Goal: Task Accomplishment & Management: Complete application form

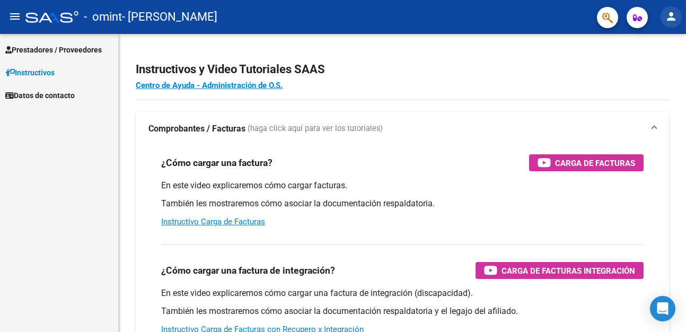
click at [669, 16] on mat-icon "person" at bounding box center [671, 16] width 13 height 13
click at [561, 67] on div at bounding box center [343, 166] width 686 height 332
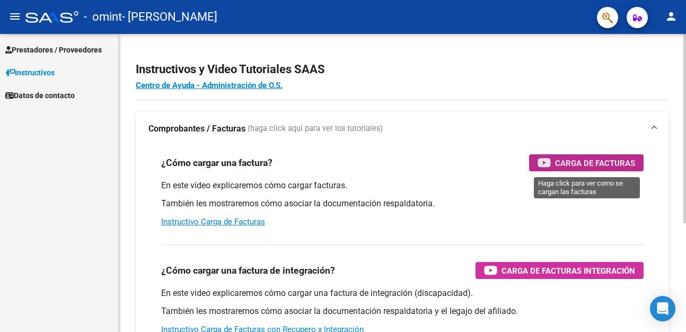
click at [570, 165] on span "Carga de Facturas" at bounding box center [595, 163] width 80 height 13
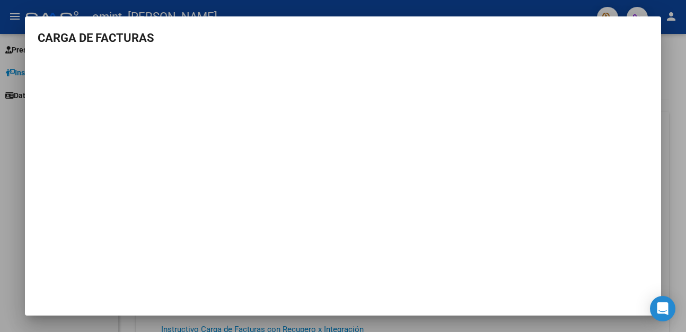
click at [685, 118] on div at bounding box center [343, 166] width 686 height 332
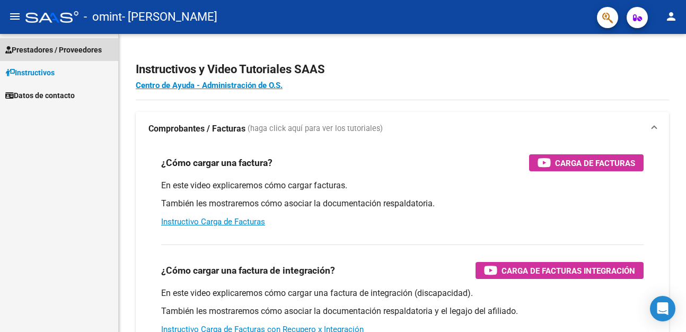
click at [82, 48] on span "Prestadores / Proveedores" at bounding box center [53, 50] width 97 height 12
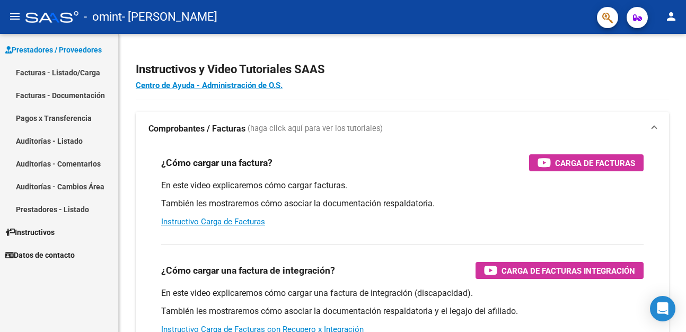
click at [81, 72] on link "Facturas - Listado/Carga" at bounding box center [59, 72] width 118 height 23
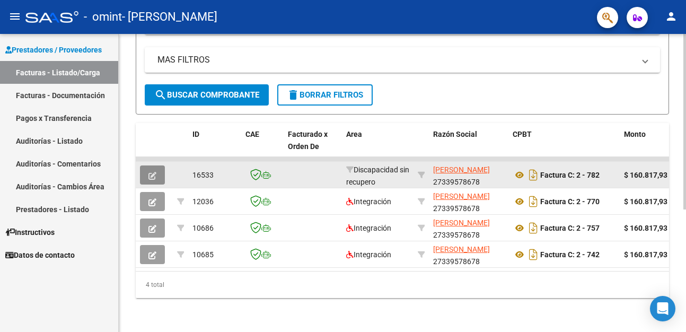
click at [156, 177] on icon "button" at bounding box center [153, 176] width 8 height 8
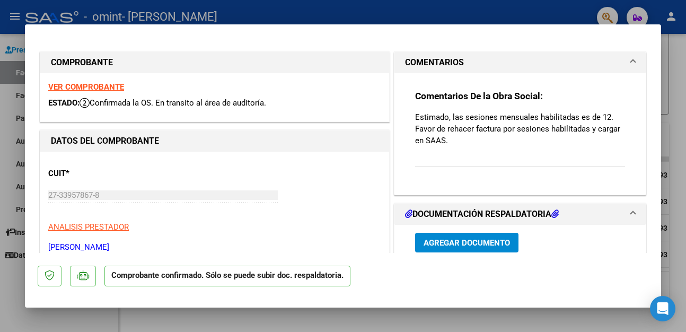
click at [677, 224] on div at bounding box center [343, 166] width 686 height 332
type input "$ 0,00"
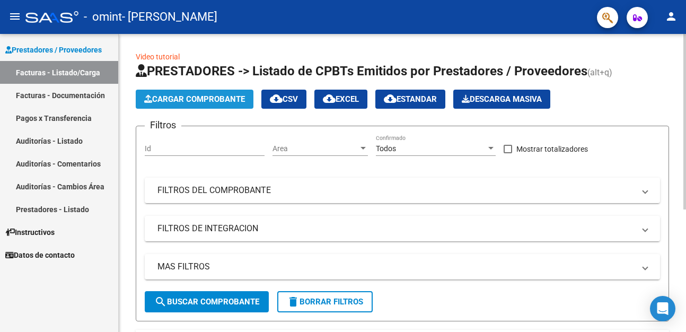
click at [205, 104] on button "Cargar Comprobante" at bounding box center [195, 99] width 118 height 19
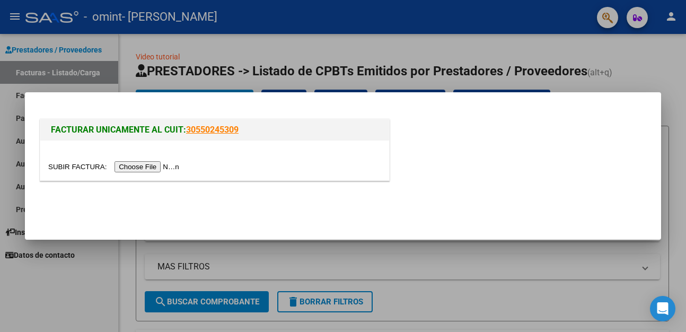
click at [65, 167] on input "file" at bounding box center [115, 166] width 134 height 11
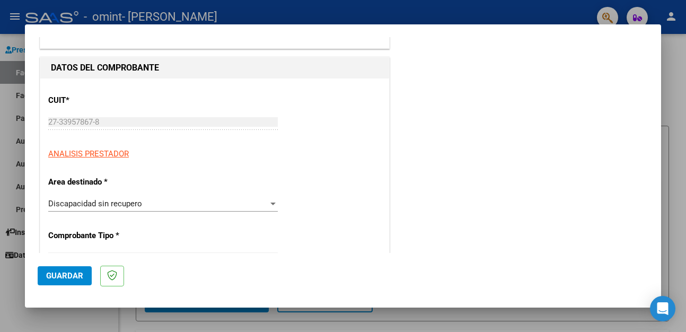
scroll to position [115, 0]
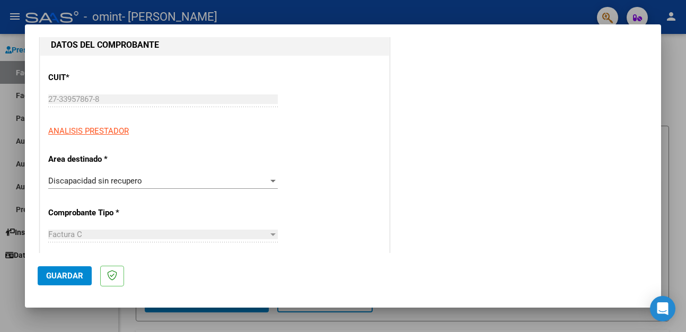
click at [147, 182] on div "Discapacidad sin recupero" at bounding box center [158, 181] width 220 height 10
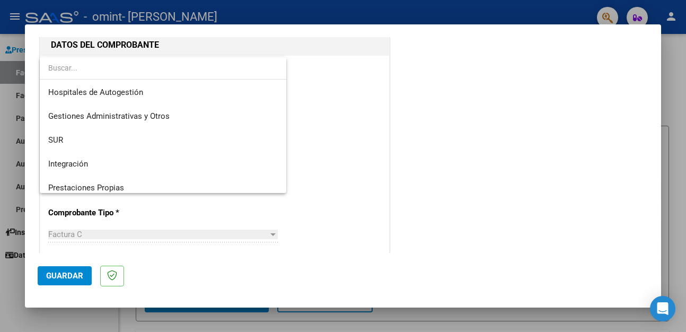
scroll to position [0, 0]
click at [130, 164] on span "Integración" at bounding box center [163, 165] width 230 height 24
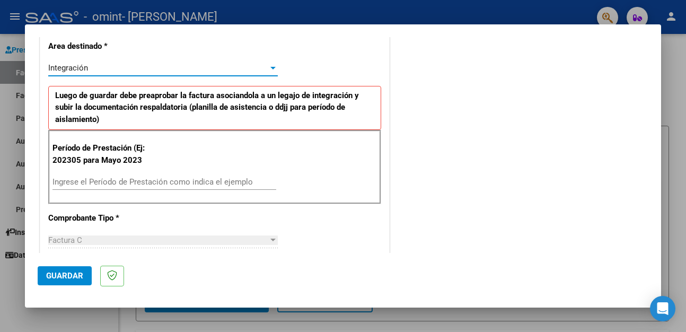
scroll to position [286, 0]
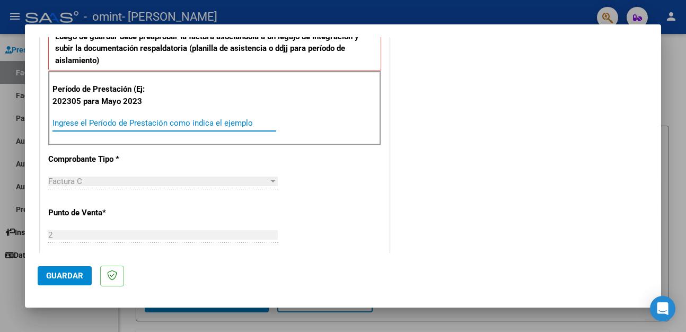
click at [161, 119] on input "Ingrese el Período de Prestación como indica el ejemplo" at bounding box center [165, 123] width 224 height 10
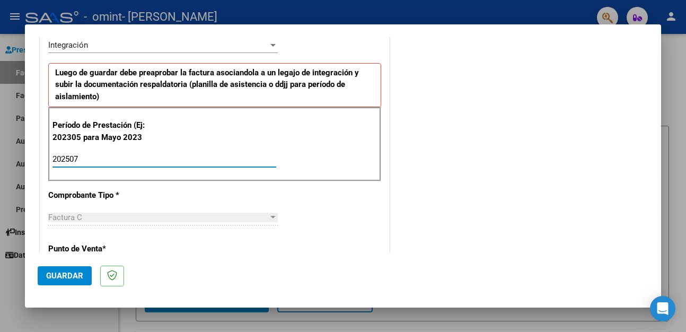
scroll to position [0, 0]
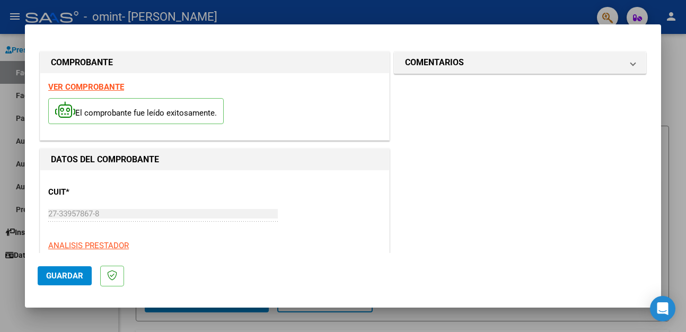
type input "202507"
click at [50, 274] on span "Guardar" at bounding box center [64, 276] width 37 height 10
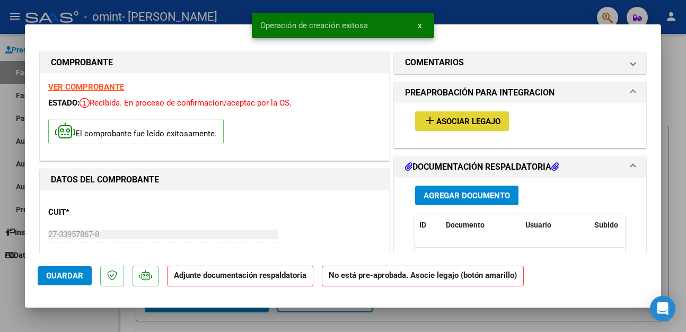
click at [438, 118] on span "Asociar Legajo" at bounding box center [469, 122] width 64 height 10
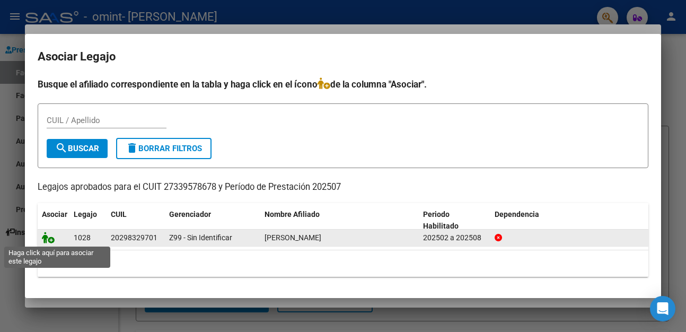
click at [47, 240] on icon at bounding box center [48, 238] width 13 height 12
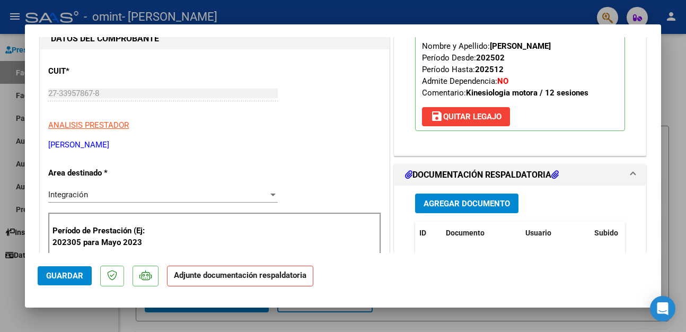
scroll to position [172, 0]
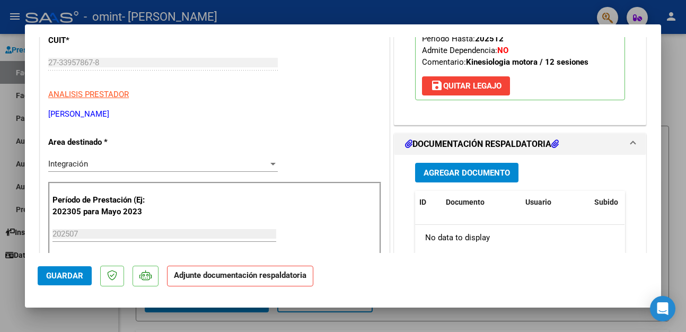
click at [454, 171] on span "Agregar Documento" at bounding box center [467, 173] width 86 height 10
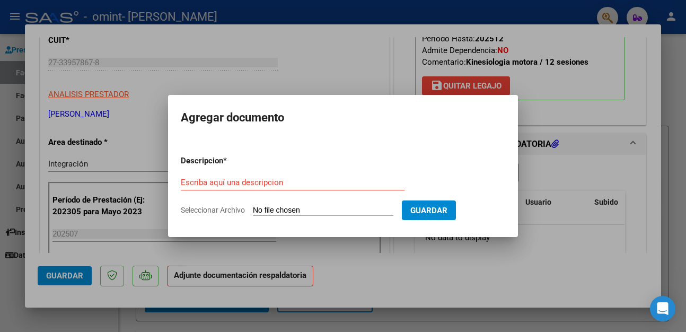
click at [271, 209] on input "Seleccionar Archivo" at bounding box center [323, 211] width 141 height 10
type input "C:\fakepath\Asistencia mes de julio kinesiologia [PERSON_NAME].pdf"
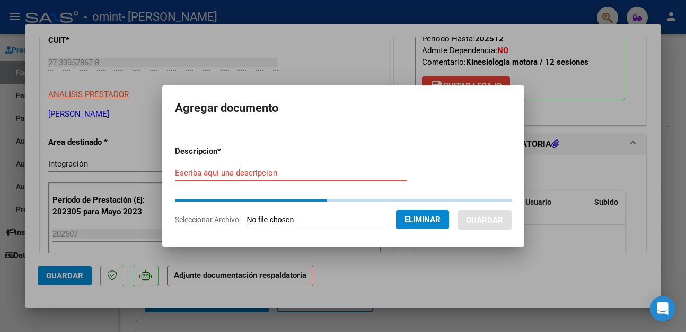
click at [214, 168] on input "Escriba aquí una descripcion" at bounding box center [291, 173] width 232 height 10
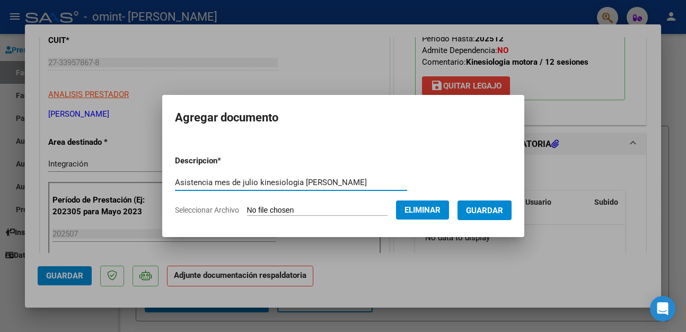
type input "Asistencia mes de julio kinesiologia [PERSON_NAME]"
click at [466, 215] on span "Guardar" at bounding box center [484, 211] width 37 height 10
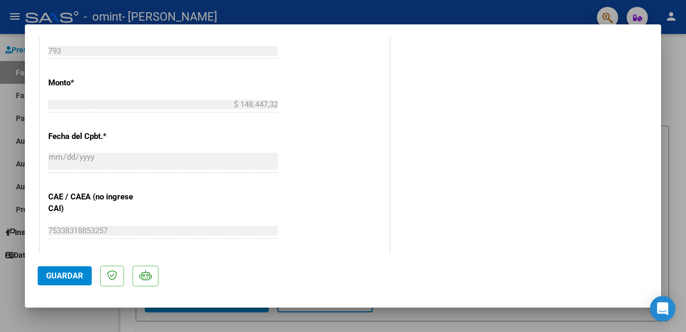
scroll to position [630, 0]
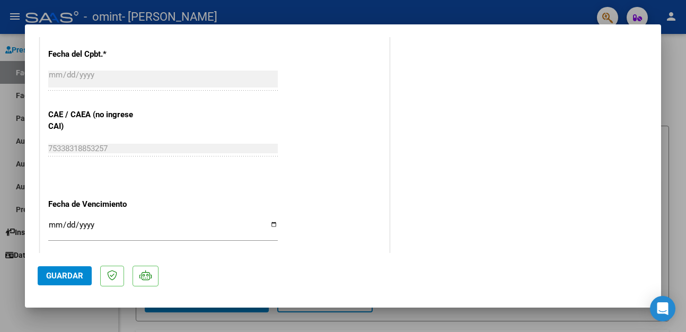
click at [65, 276] on span "Guardar" at bounding box center [64, 276] width 37 height 10
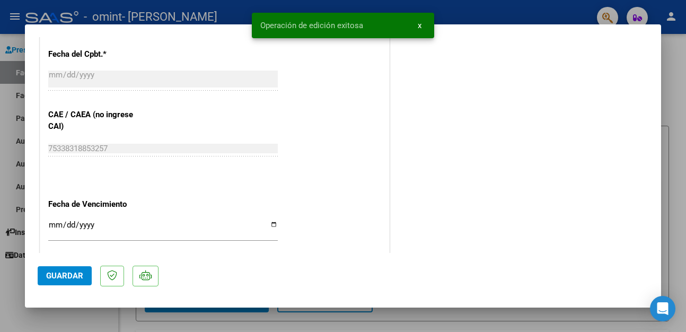
click at [686, 105] on div at bounding box center [343, 166] width 686 height 332
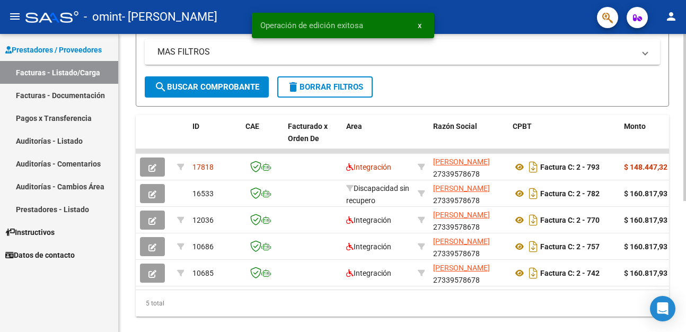
scroll to position [216, 0]
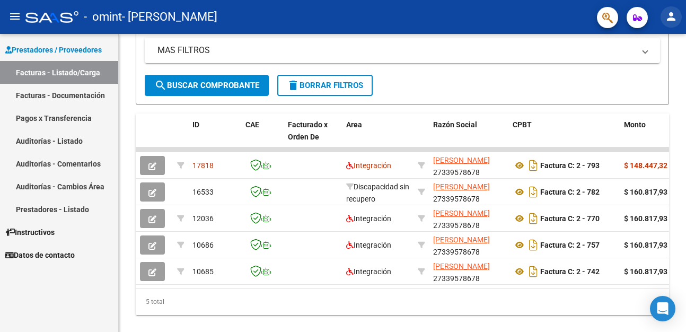
click at [672, 24] on button "person" at bounding box center [671, 16] width 21 height 21
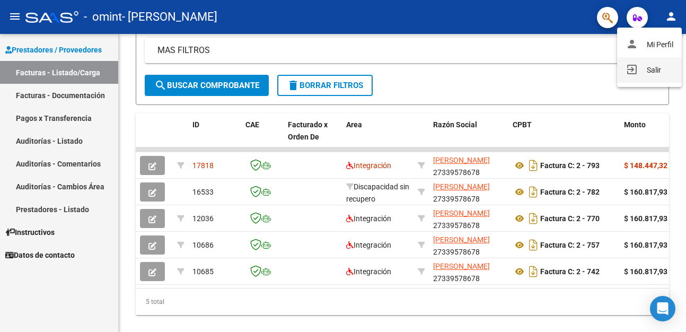
click at [656, 76] on button "exit_to_app Salir" at bounding box center [650, 69] width 65 height 25
